Goal: Task Accomplishment & Management: Manage account settings

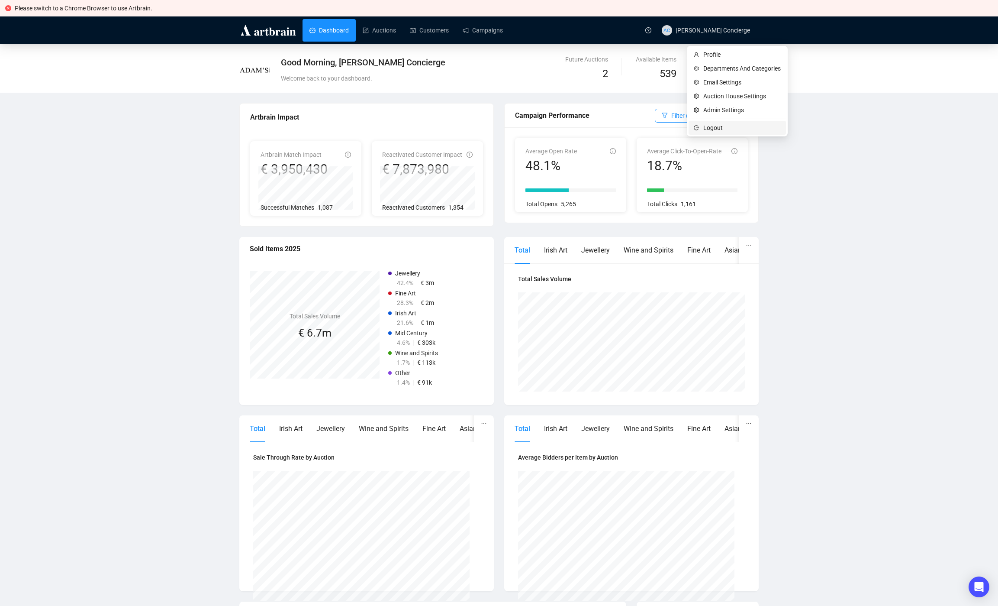
click at [716, 132] on span "Logout" at bounding box center [743, 128] width 78 height 10
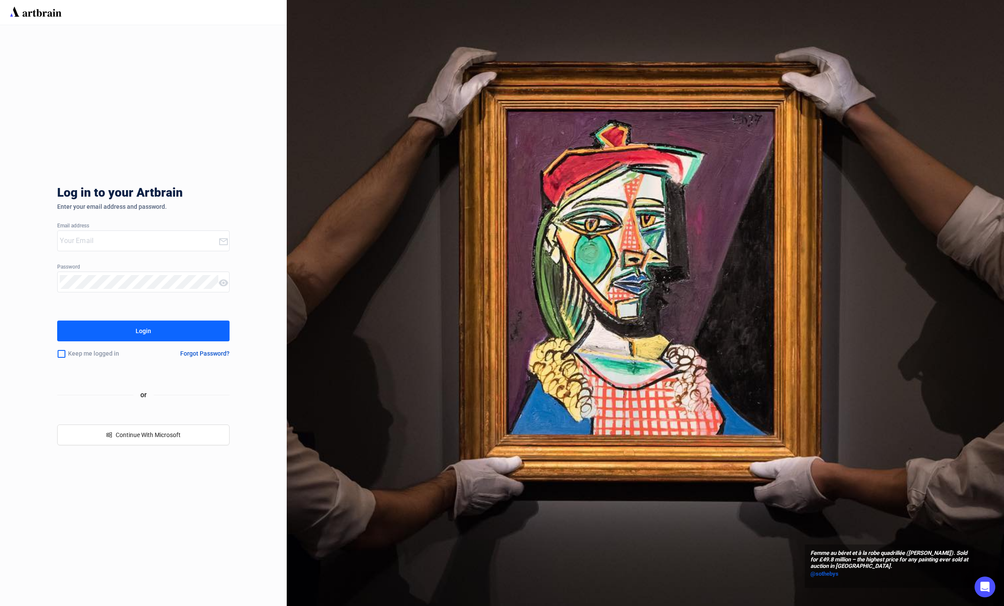
click at [115, 239] on input "email" at bounding box center [139, 241] width 158 height 14
type input "o"
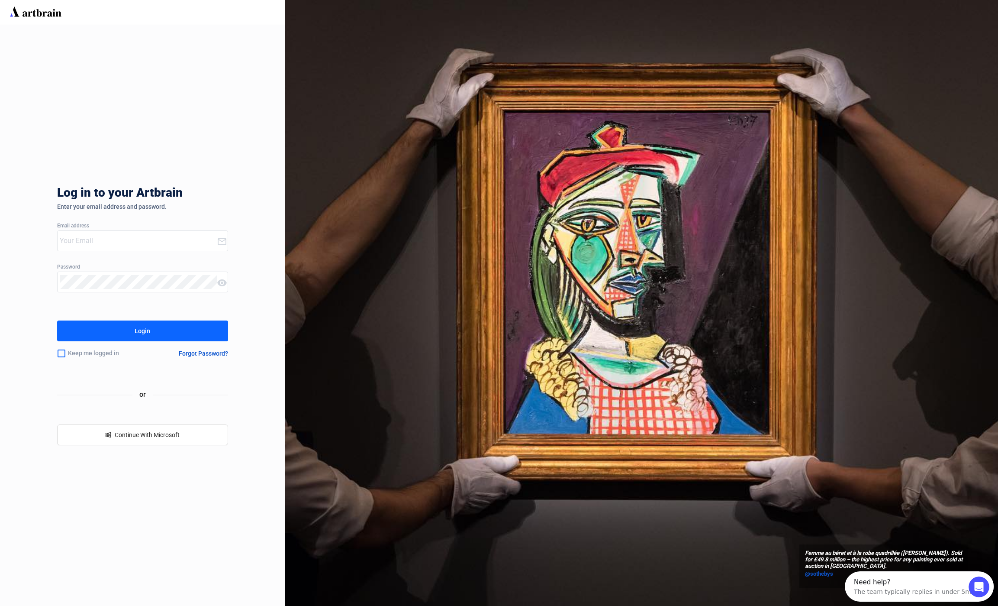
click at [93, 240] on input "email" at bounding box center [138, 241] width 157 height 14
type input "[EMAIL_ADDRESS][DOMAIN_NAME]"
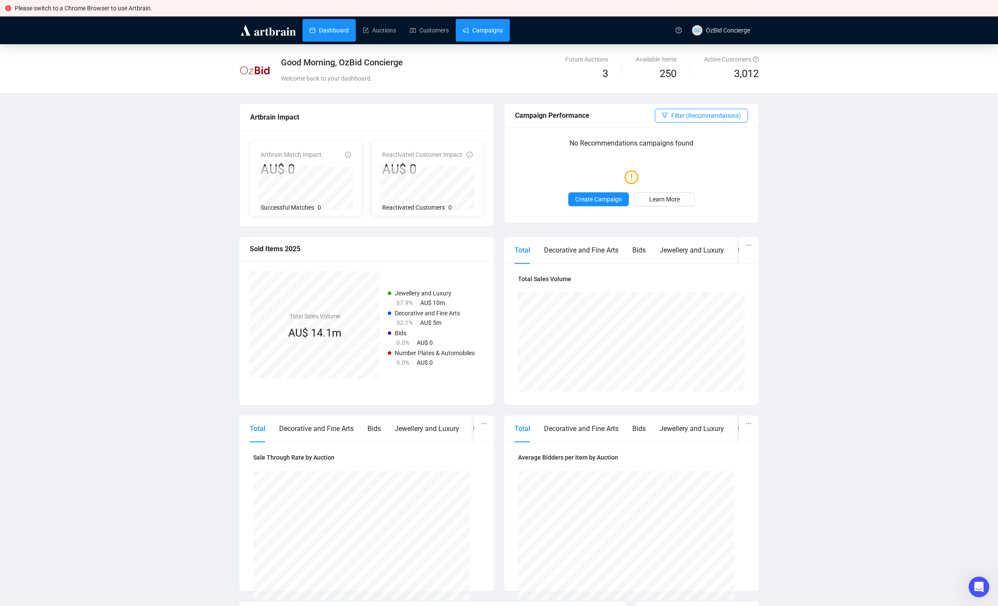
click at [484, 38] on link "Campaigns" at bounding box center [483, 30] width 40 height 23
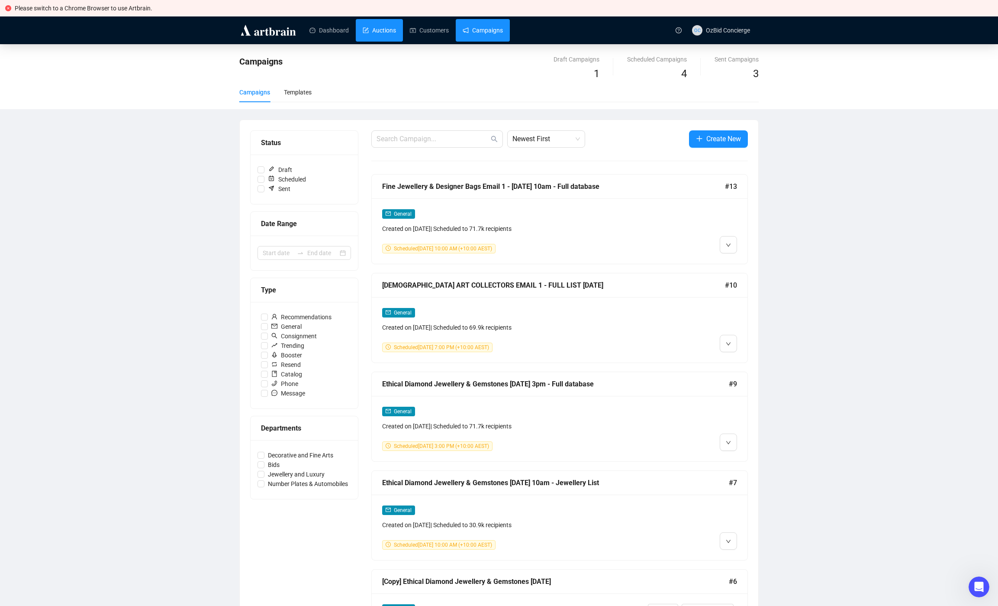
click at [392, 35] on link "Auctions" at bounding box center [379, 30] width 33 height 23
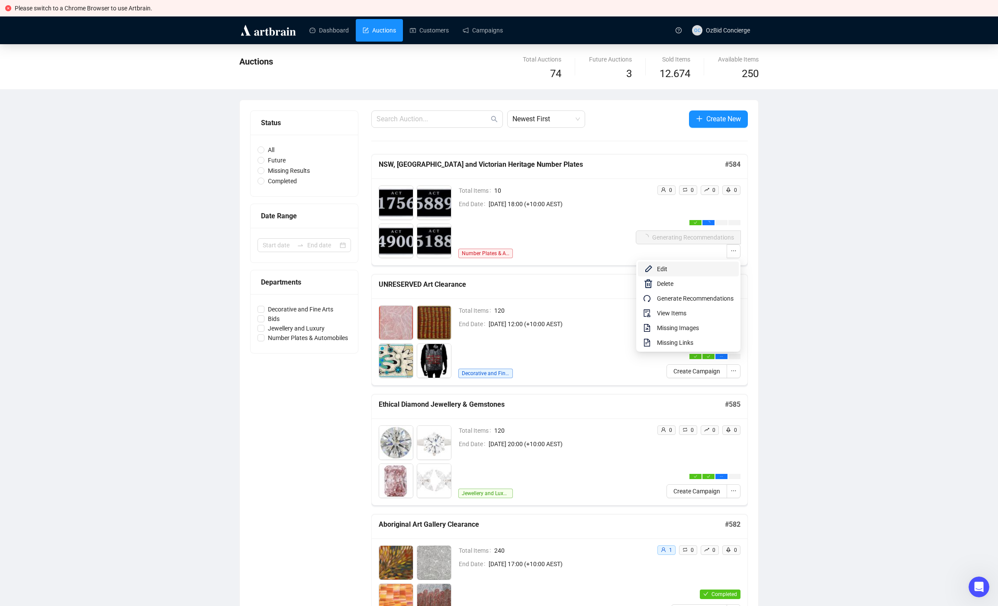
click at [697, 268] on span "Edit" at bounding box center [695, 269] width 77 height 10
click at [707, 270] on span "Edit" at bounding box center [695, 269] width 77 height 10
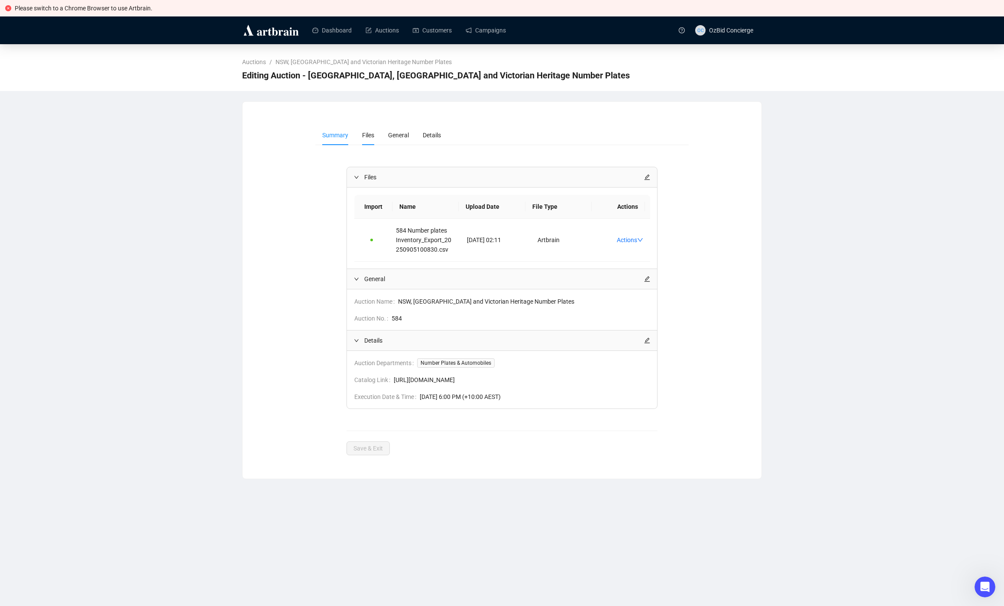
click at [368, 139] on li "Files" at bounding box center [368, 135] width 26 height 20
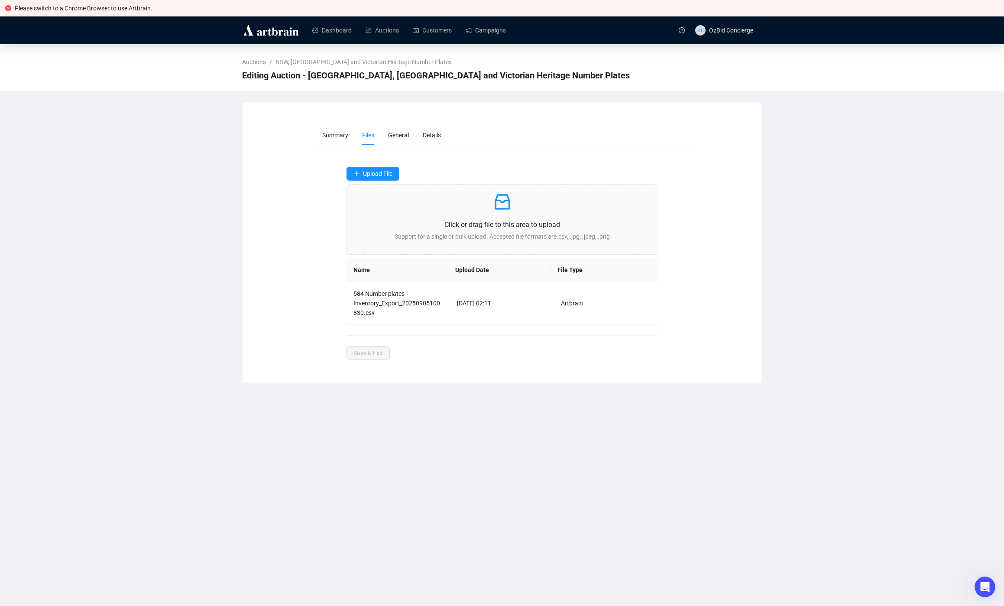
click at [273, 179] on div "Summary Files General Details Upload File Click or drag file to this area to up…" at bounding box center [502, 242] width 498 height 235
